Goal: Navigation & Orientation: Understand site structure

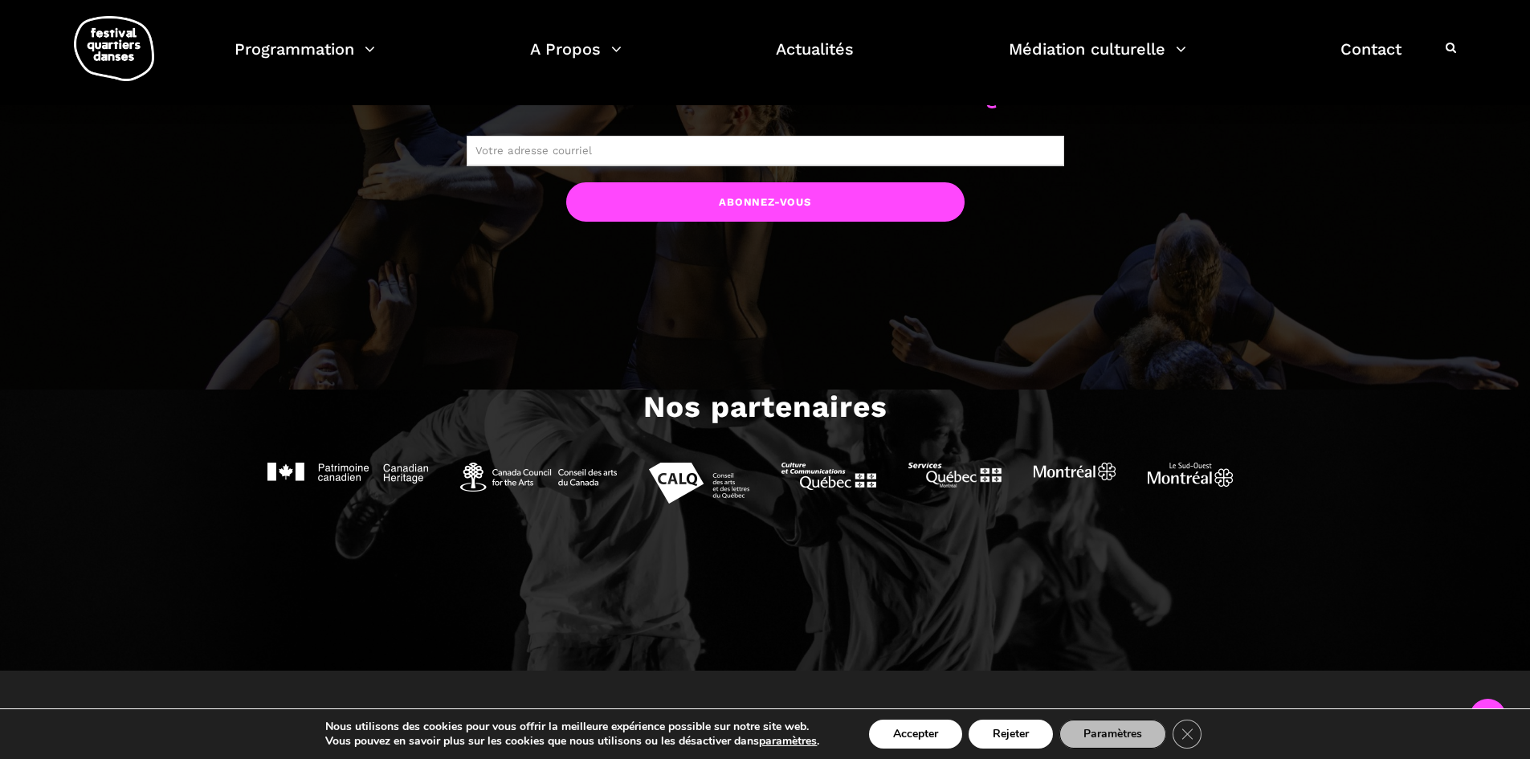
scroll to position [1767, 0]
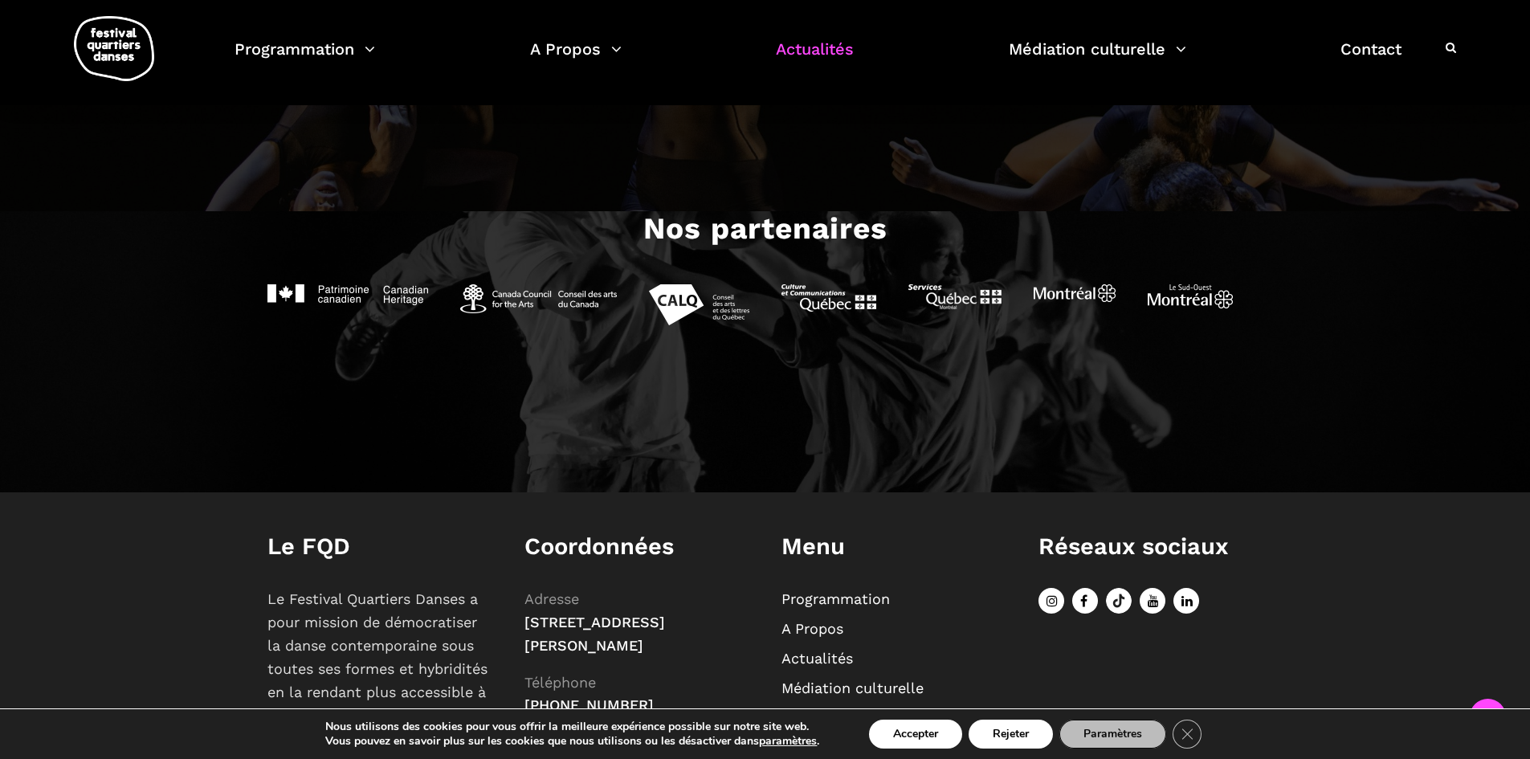
click at [841, 52] on link "Actualités" at bounding box center [815, 58] width 78 height 47
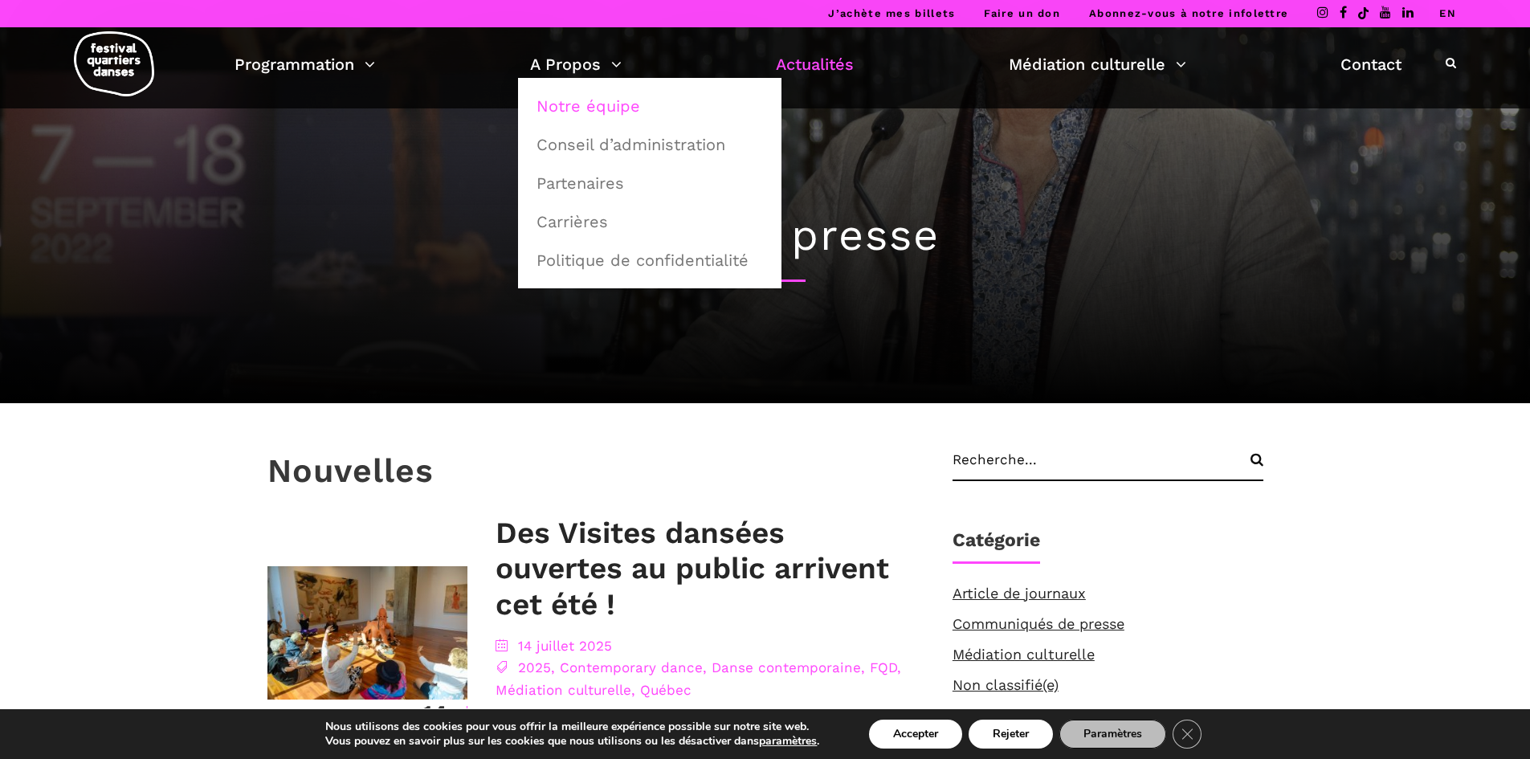
click at [569, 108] on link "Notre équipe" at bounding box center [650, 106] width 246 height 37
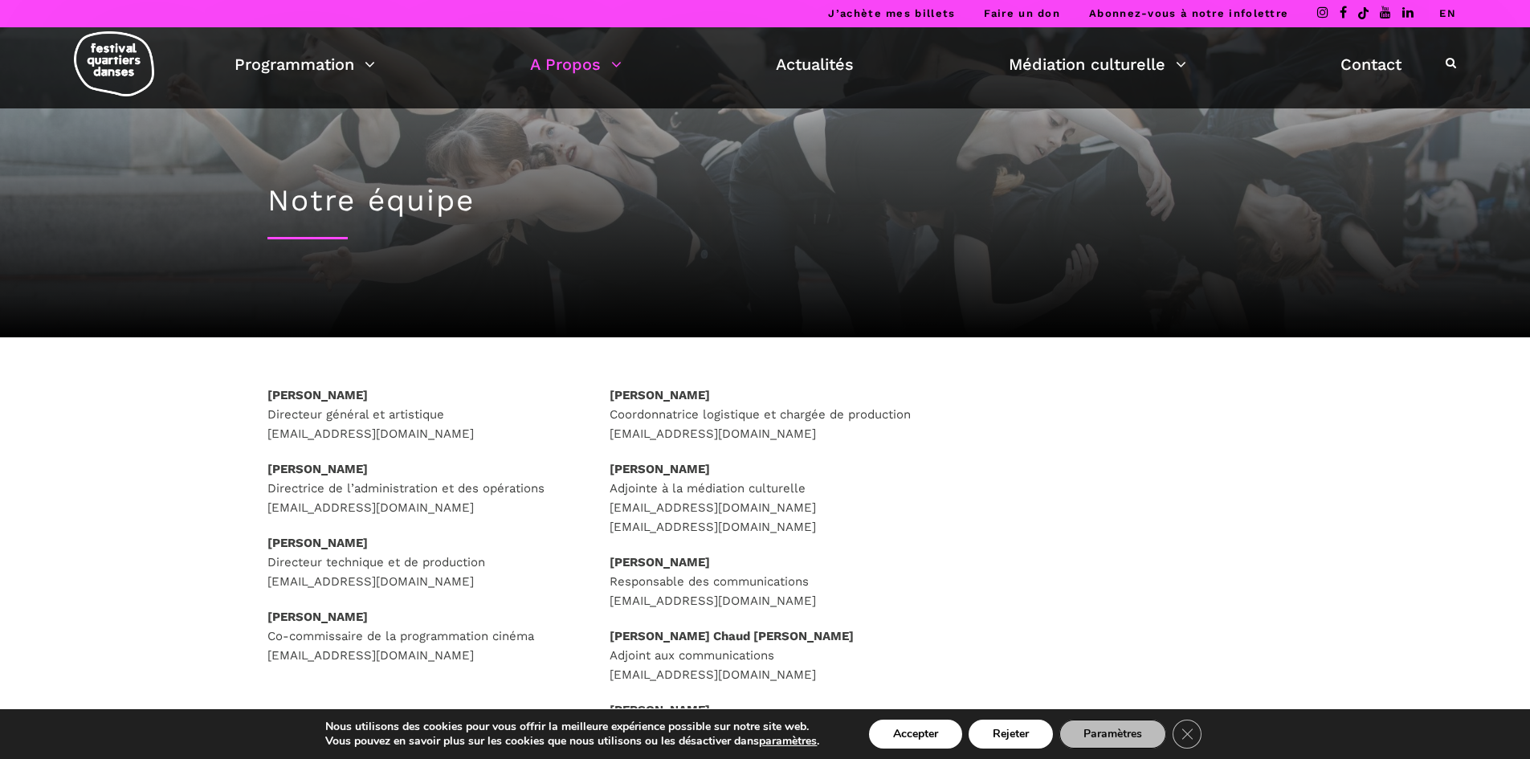
click at [135, 33] on img at bounding box center [114, 63] width 80 height 65
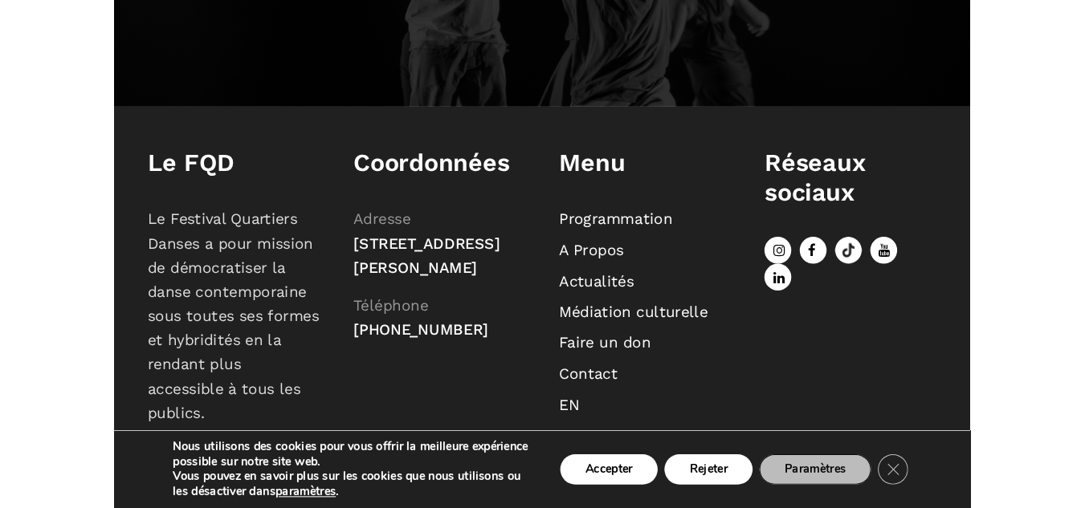
scroll to position [1840, 0]
